Goal: Find specific page/section: Locate a particular part of the current website

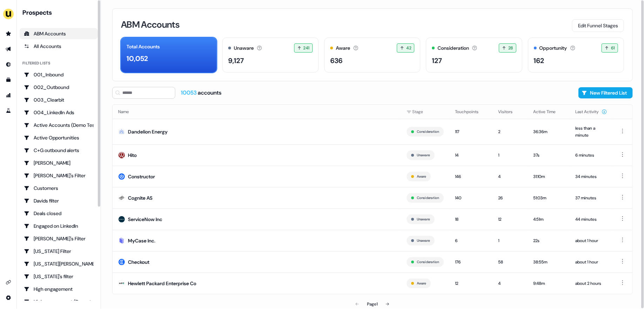
click at [106, 141] on div "ABM Accounts Edit Funnel Stages Total Accounts 10,052 Unaware The default stage…" at bounding box center [372, 154] width 543 height 309
